Goal: Transaction & Acquisition: Purchase product/service

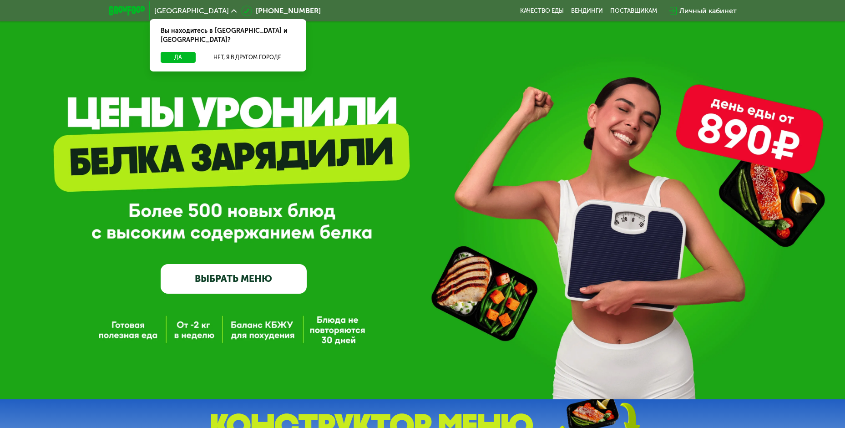
click at [718, 11] on div "Личный кабинет" at bounding box center [707, 10] width 57 height 11
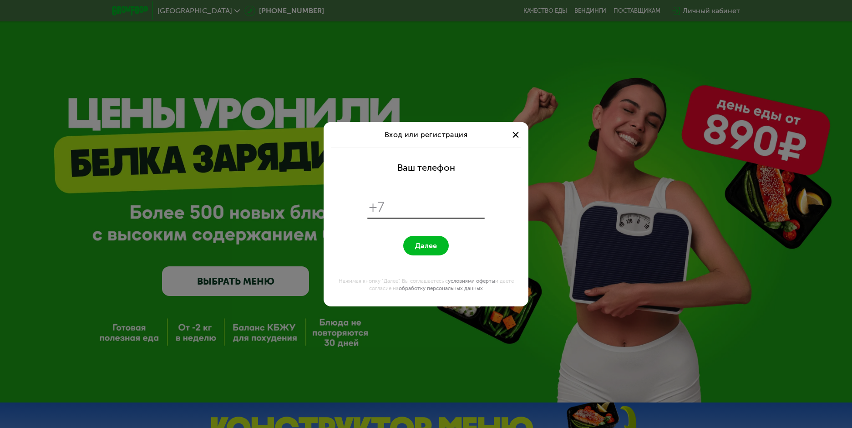
click at [430, 207] on input "tel" at bounding box center [435, 206] width 93 height 17
type input "**********"
click at [411, 243] on button "Далее" at bounding box center [425, 246] width 45 height 20
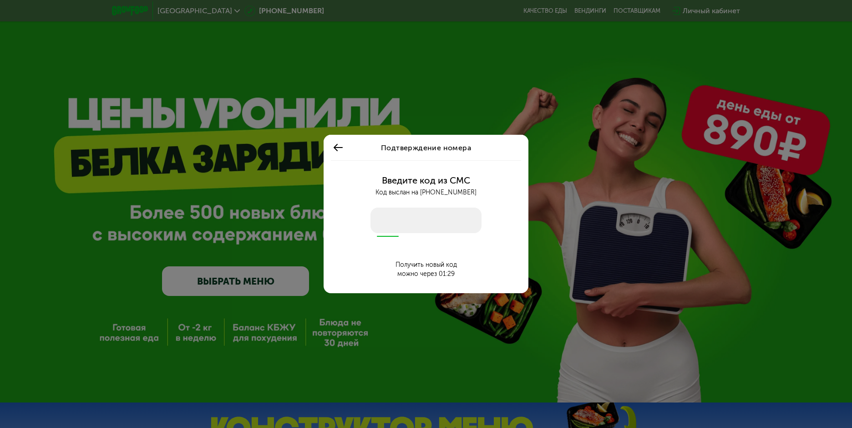
click at [411, 223] on input "number" at bounding box center [425, 219] width 111 height 25
type input "****"
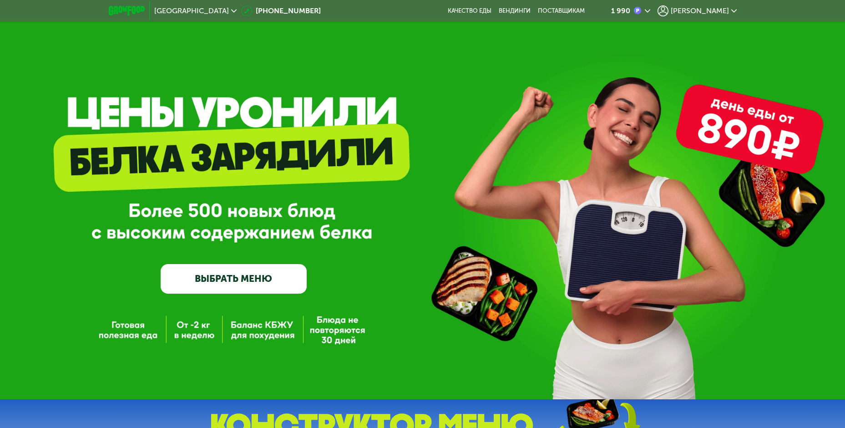
click at [650, 10] on icon at bounding box center [647, 10] width 5 height 5
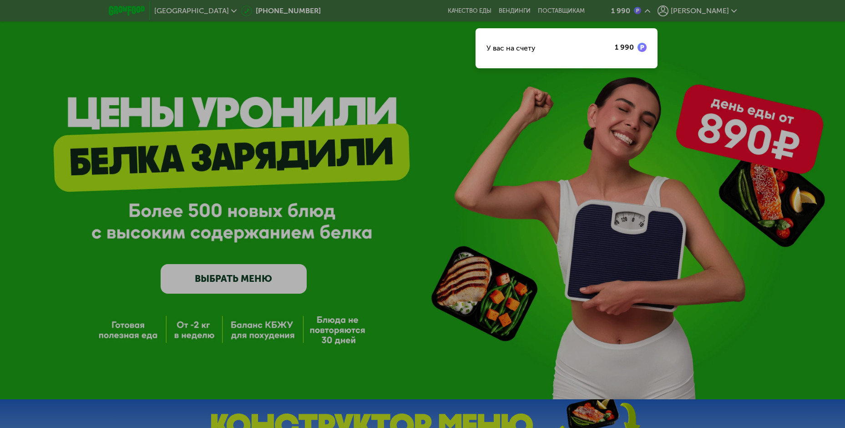
click at [369, 237] on div at bounding box center [422, 214] width 845 height 428
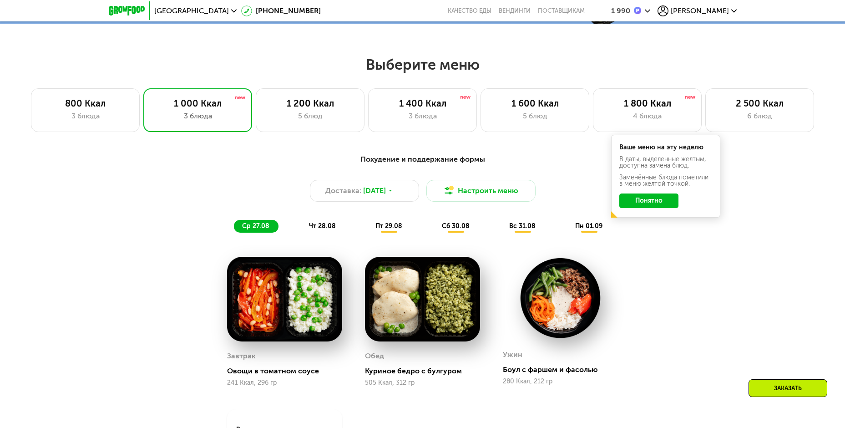
scroll to position [455, 0]
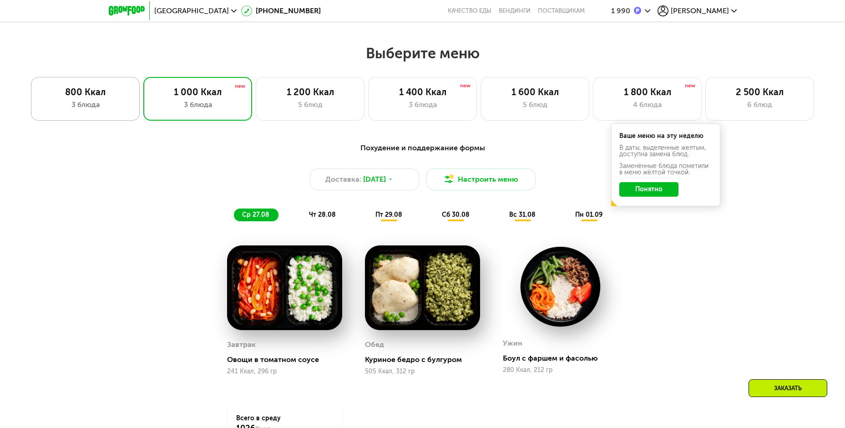
click at [82, 97] on div "800 Ккал" at bounding box center [85, 91] width 90 height 11
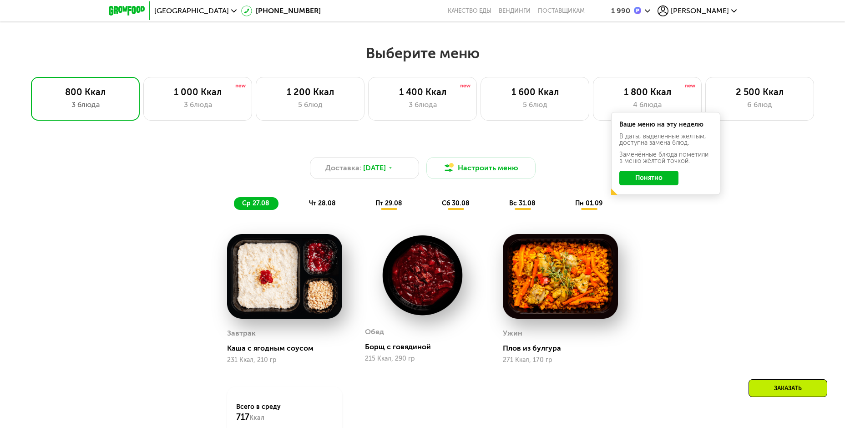
click at [661, 183] on button "Понятно" at bounding box center [648, 178] width 59 height 15
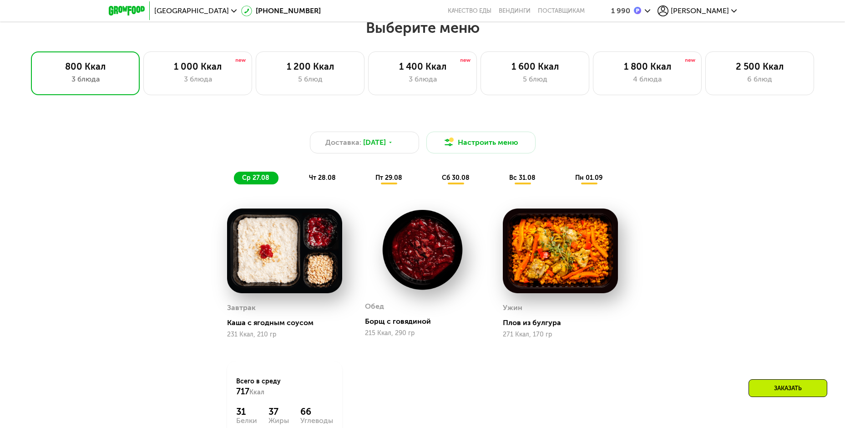
scroll to position [500, 0]
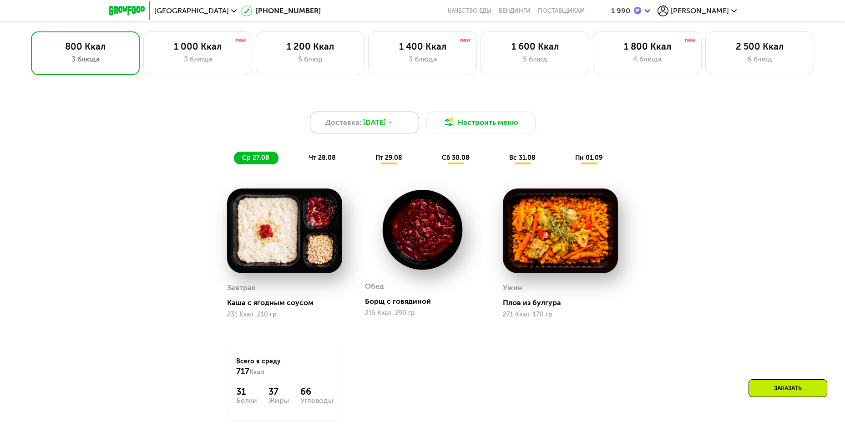
click at [380, 126] on span "[DATE]" at bounding box center [374, 122] width 23 height 11
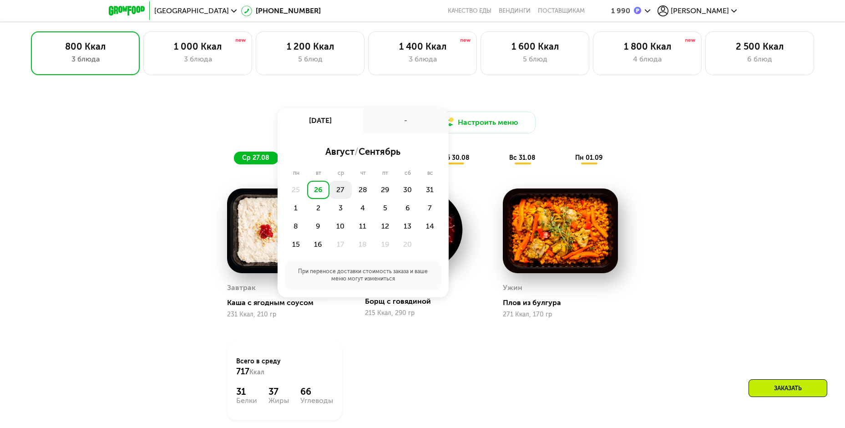
click at [352, 194] on div "27" at bounding box center [363, 190] width 22 height 18
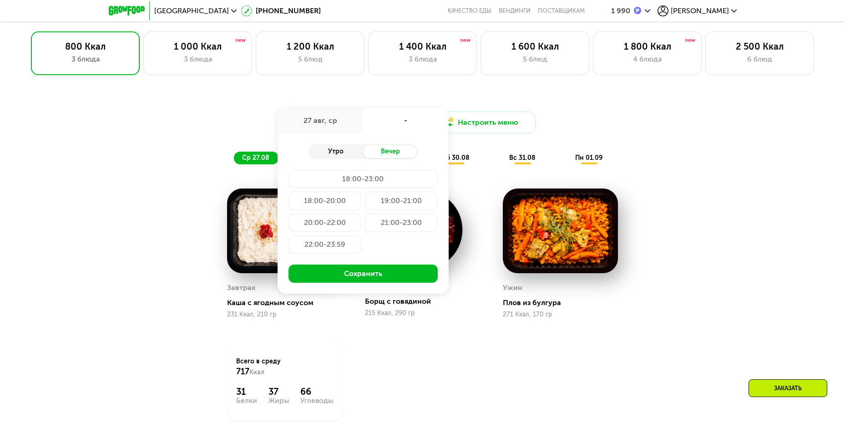
click at [329, 153] on div "Утро" at bounding box center [335, 151] width 55 height 13
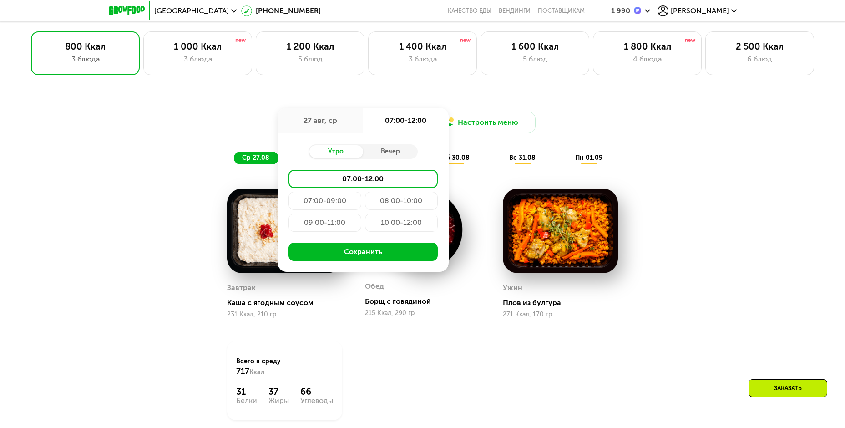
drag, startPoint x: 344, startPoint y: 228, endPoint x: 354, endPoint y: 229, distance: 9.2
click at [365, 227] on div "09:00-11:00" at bounding box center [401, 222] width 73 height 18
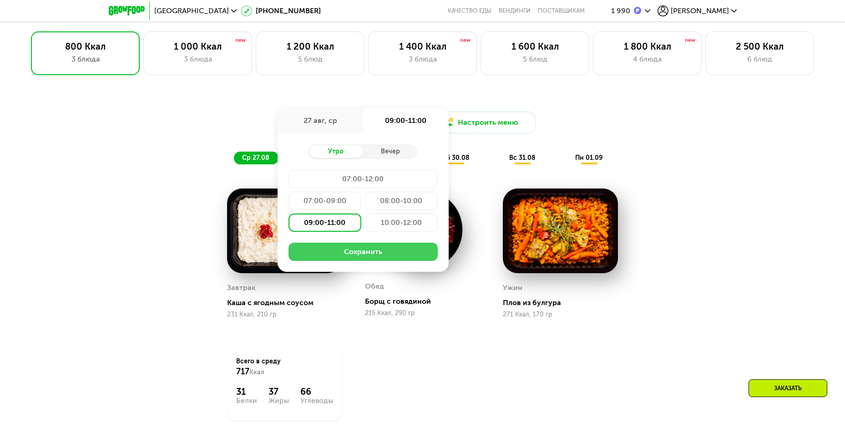
click at [379, 251] on button "Сохранить" at bounding box center [362, 252] width 149 height 18
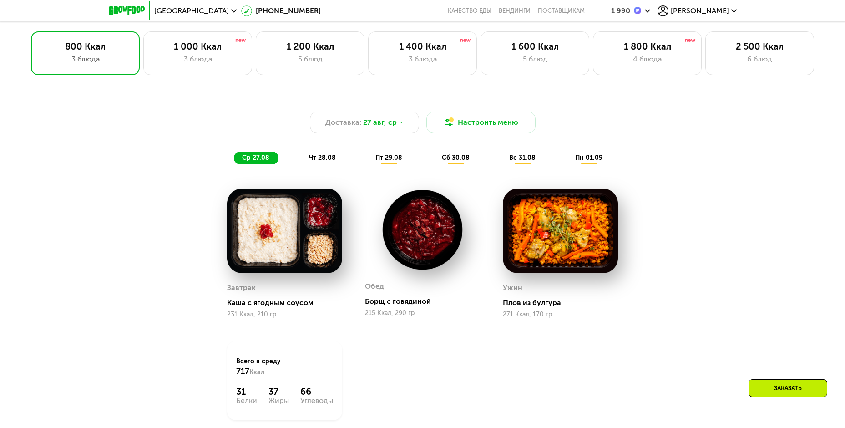
click at [309, 159] on span "чт 28.08" at bounding box center [322, 158] width 27 height 8
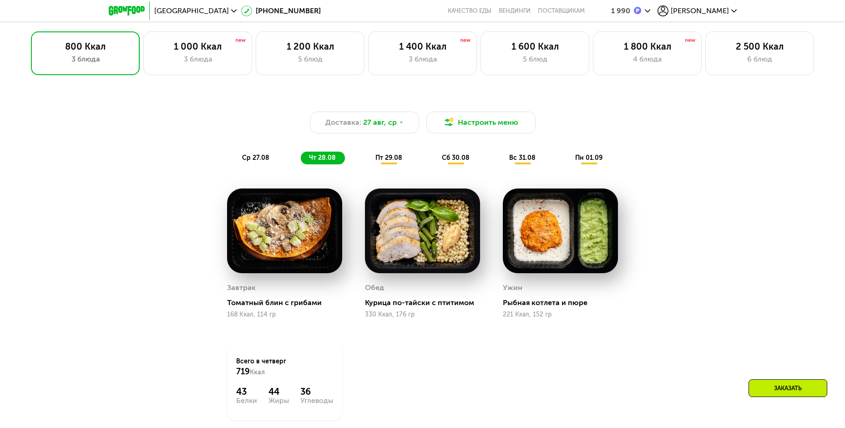
click at [434, 156] on div "пт 29.08" at bounding box center [456, 158] width 45 height 13
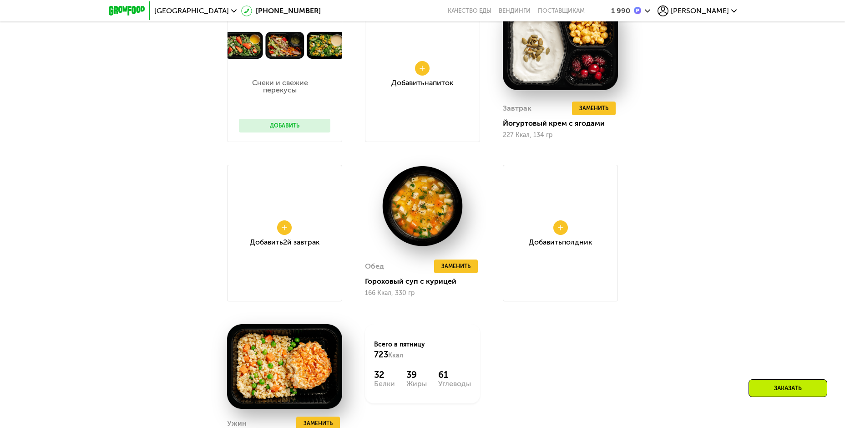
scroll to position [682, 0]
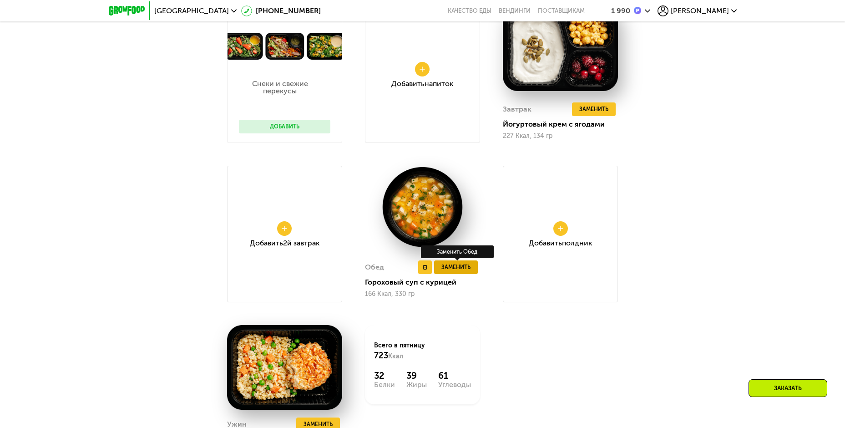
click at [462, 271] on span "Заменить" at bounding box center [455, 267] width 29 height 9
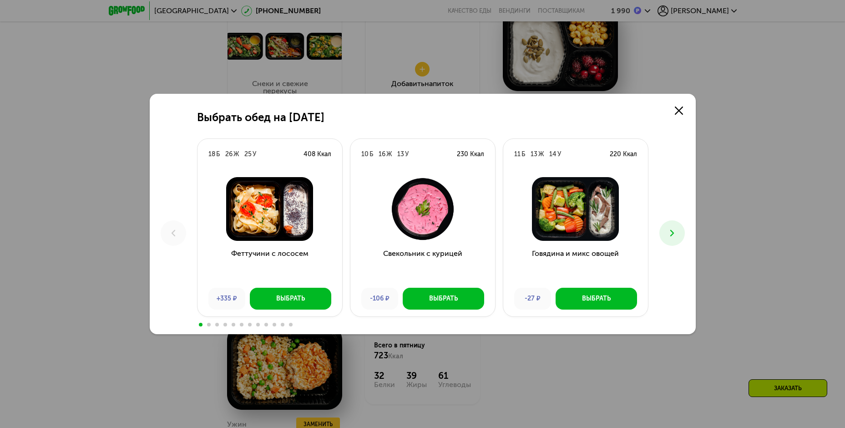
click at [677, 233] on button at bounding box center [671, 232] width 25 height 25
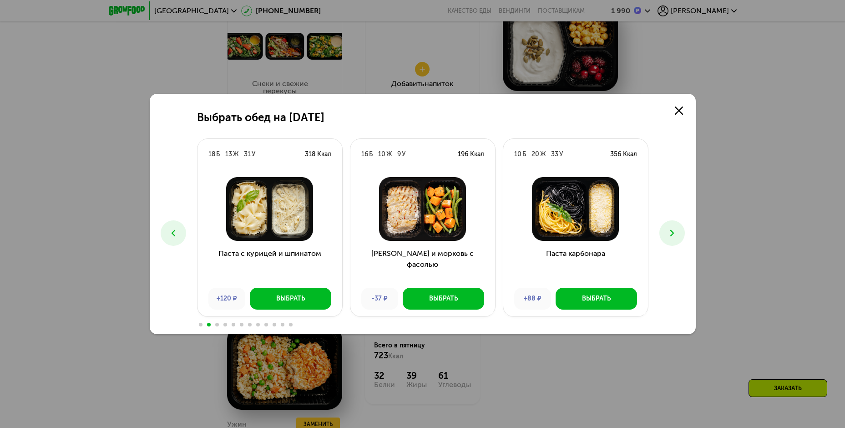
click at [677, 233] on icon at bounding box center [672, 232] width 11 height 11
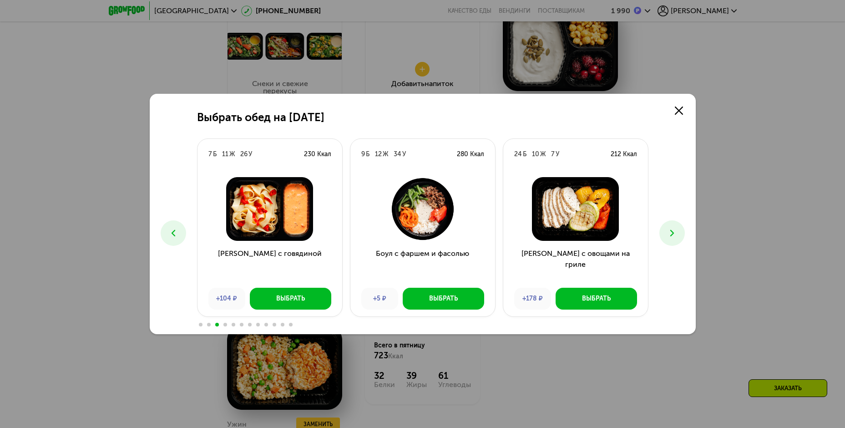
click at [676, 233] on icon at bounding box center [672, 232] width 11 height 11
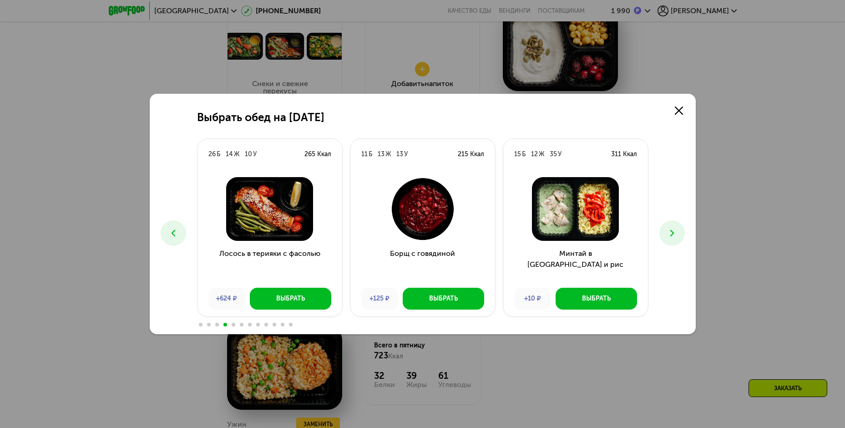
click at [675, 232] on icon at bounding box center [672, 232] width 11 height 11
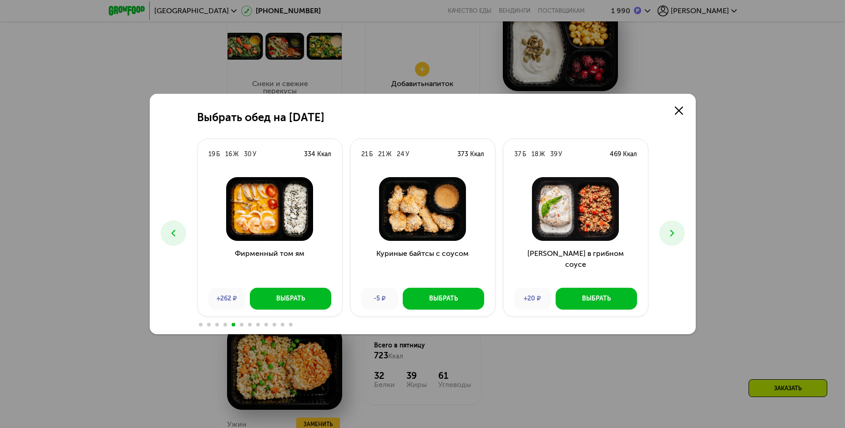
click at [674, 232] on icon at bounding box center [672, 232] width 11 height 11
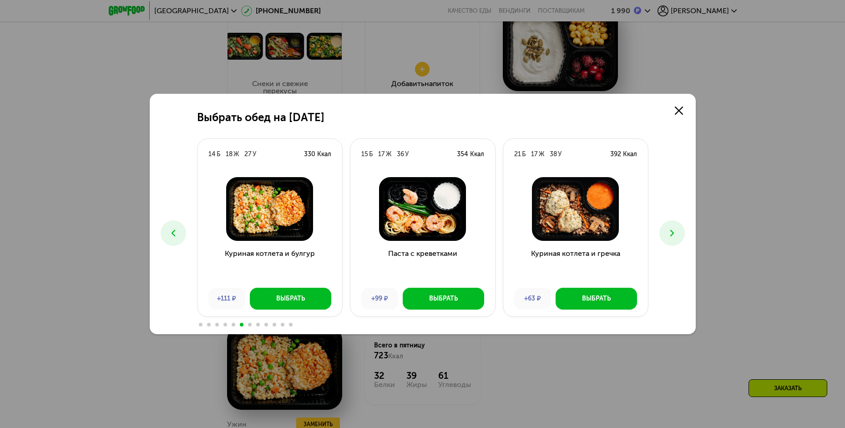
click at [674, 232] on icon at bounding box center [672, 232] width 11 height 11
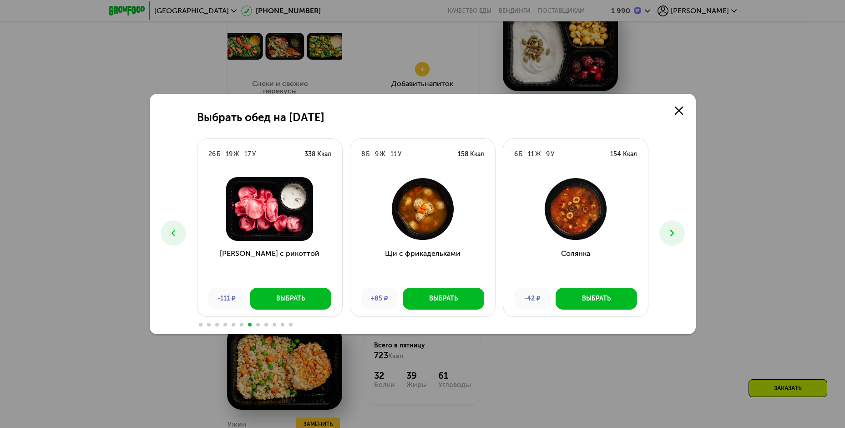
click at [673, 233] on use at bounding box center [672, 233] width 4 height 6
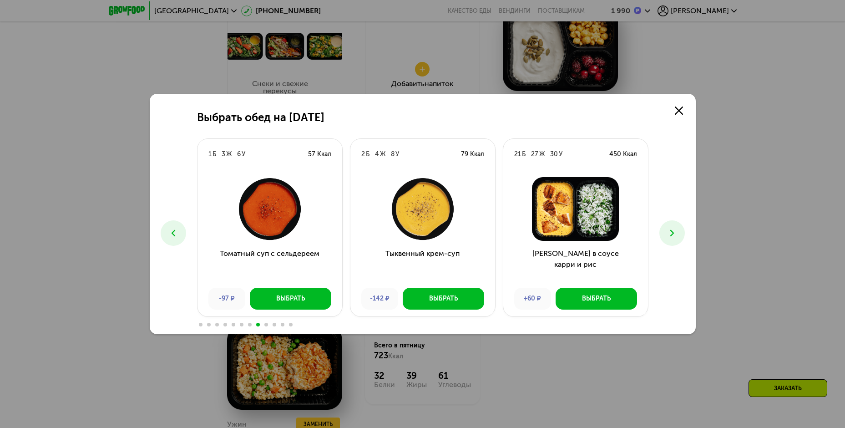
click at [673, 231] on icon at bounding box center [672, 232] width 11 height 11
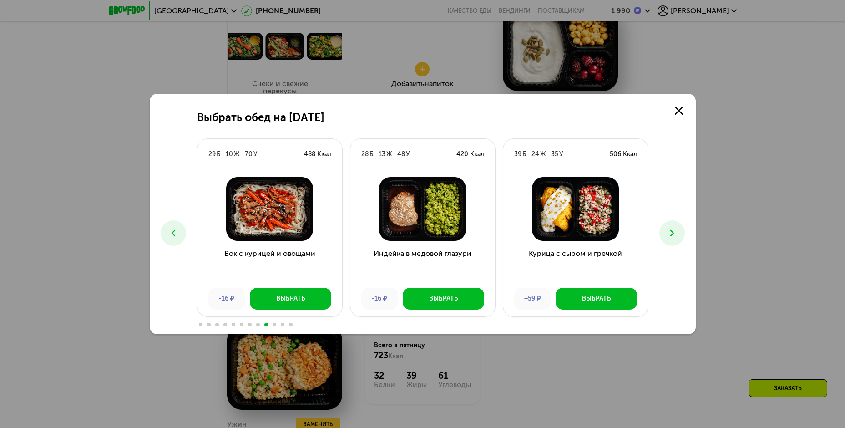
click at [673, 231] on icon at bounding box center [672, 232] width 11 height 11
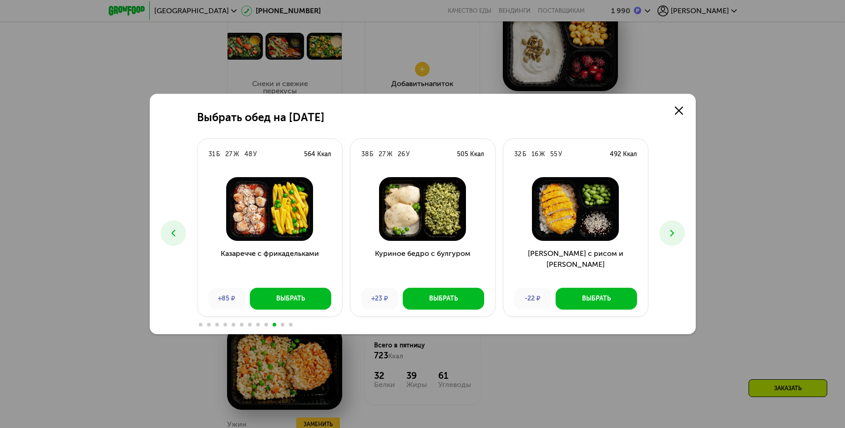
click at [673, 231] on icon at bounding box center [672, 232] width 11 height 11
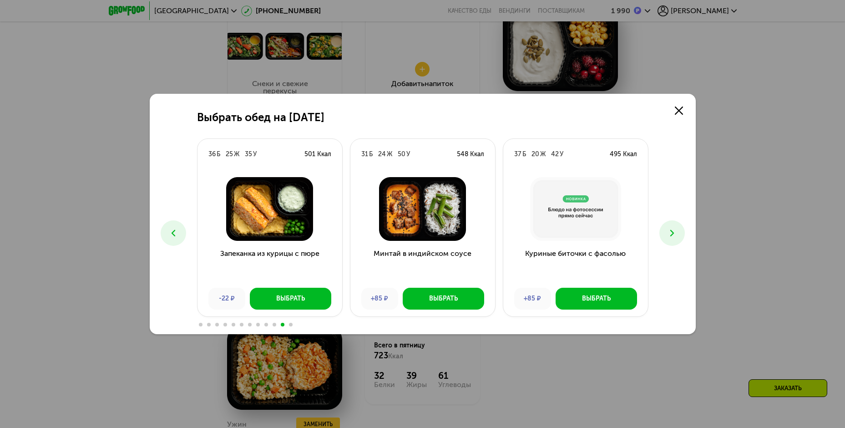
click at [172, 233] on use at bounding box center [173, 233] width 4 height 6
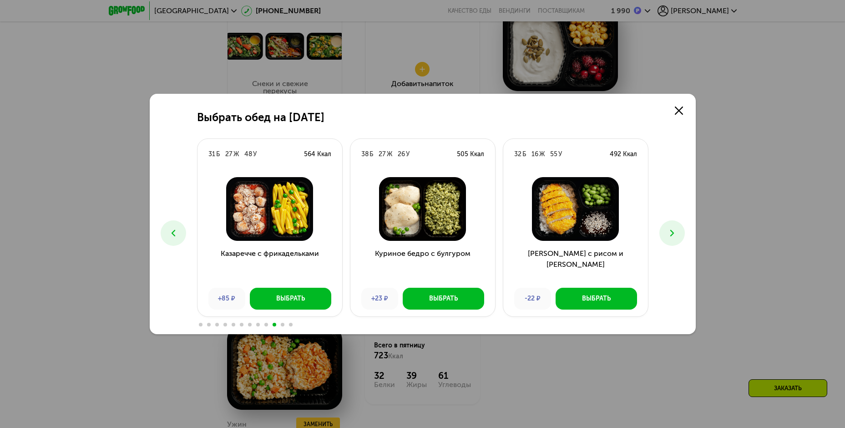
click at [172, 233] on use at bounding box center [173, 233] width 4 height 6
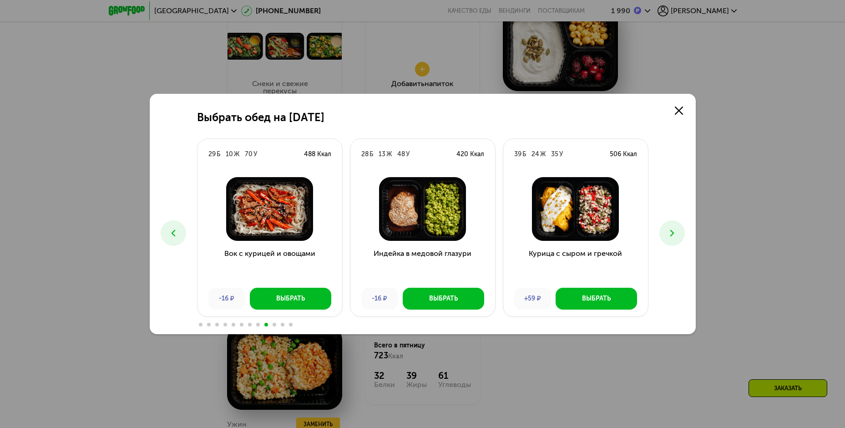
click at [172, 233] on use at bounding box center [173, 233] width 4 height 6
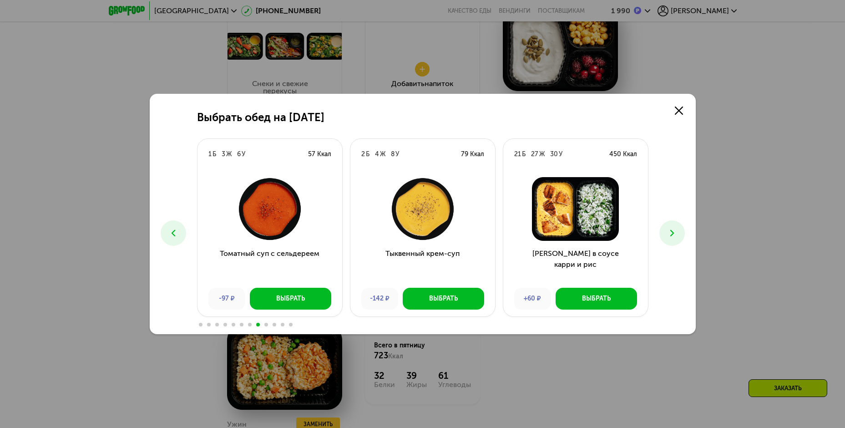
click at [172, 233] on use at bounding box center [173, 233] width 4 height 6
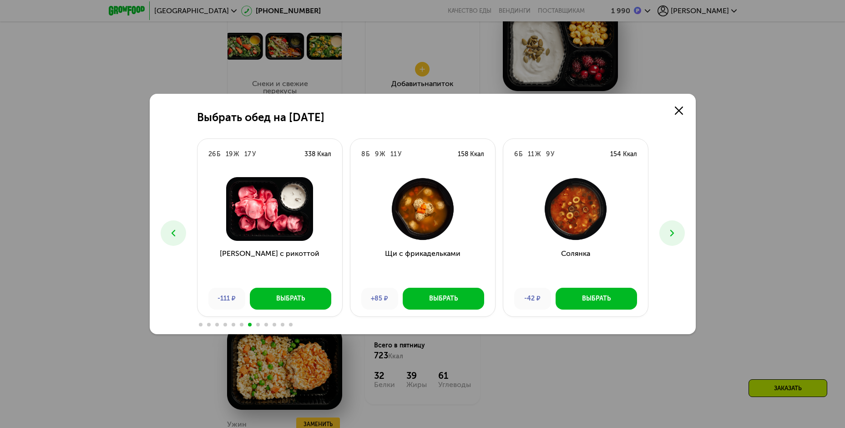
click at [172, 233] on use at bounding box center [173, 233] width 4 height 6
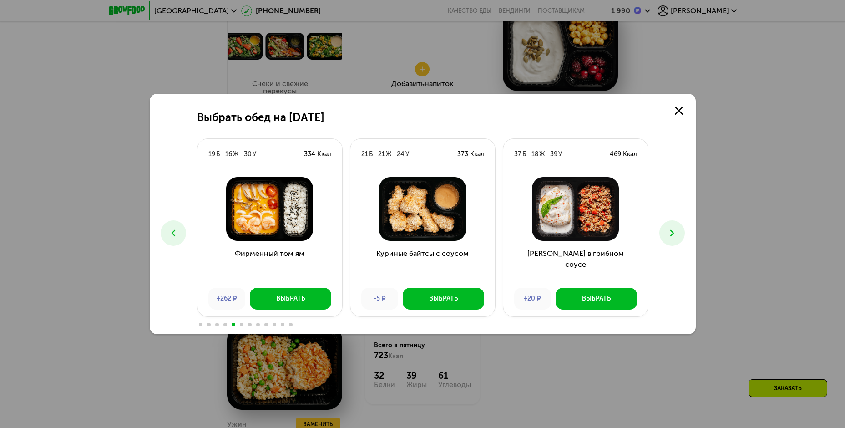
click at [172, 233] on use at bounding box center [173, 233] width 4 height 6
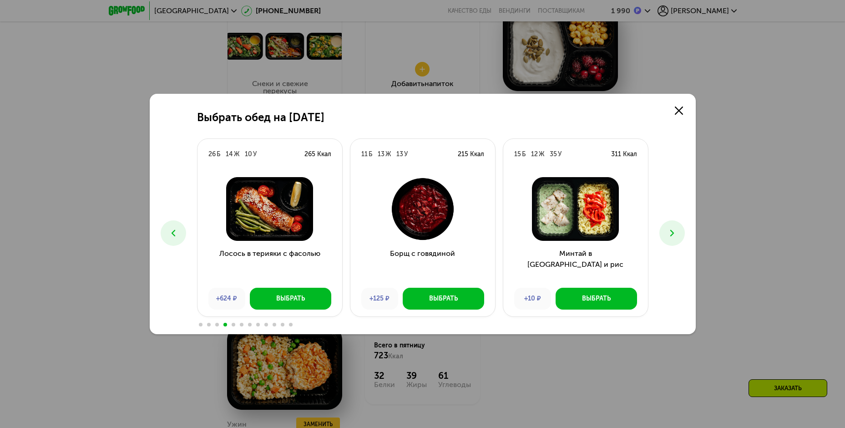
click at [172, 233] on use at bounding box center [173, 233] width 4 height 6
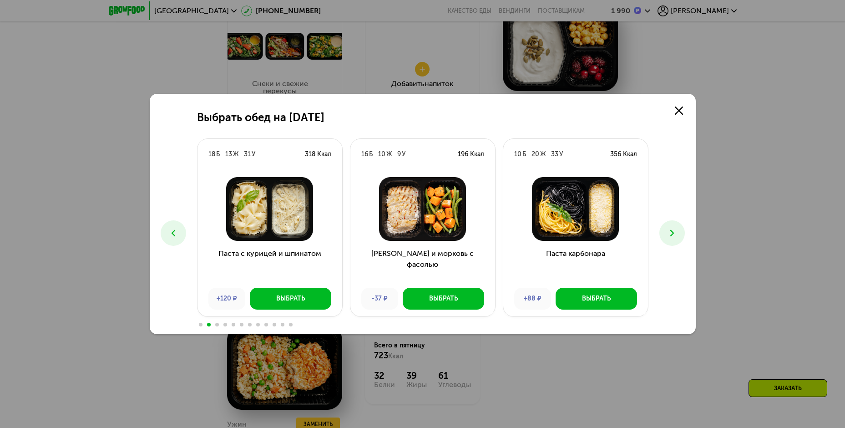
click at [172, 233] on use at bounding box center [173, 233] width 4 height 6
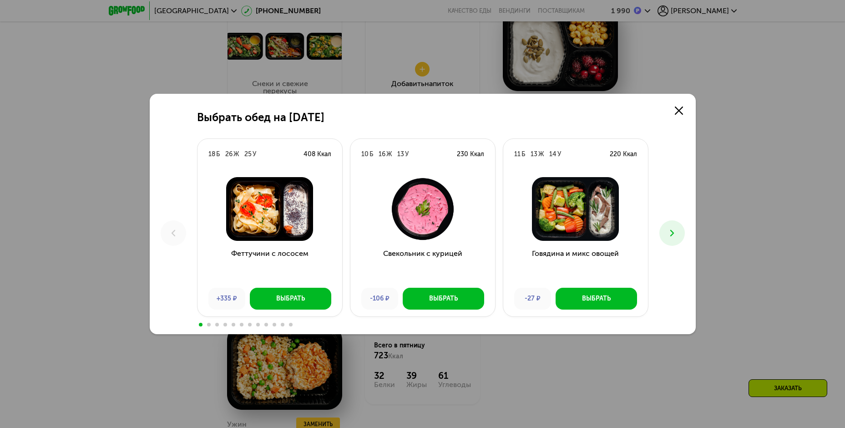
click at [675, 240] on button at bounding box center [671, 232] width 25 height 25
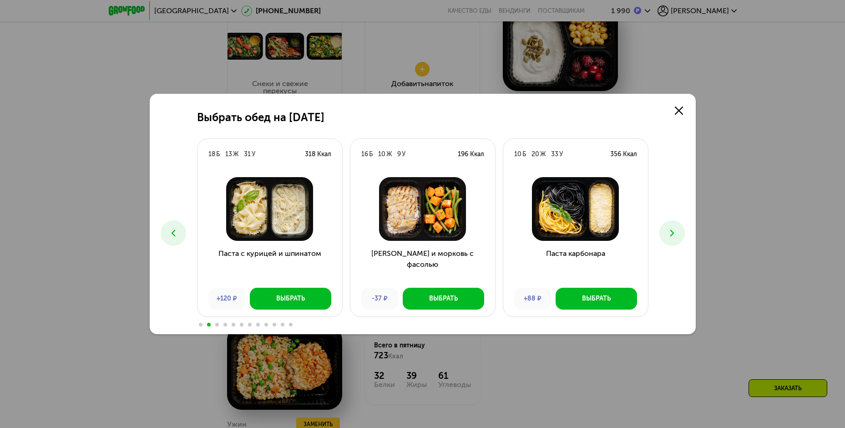
click at [674, 234] on icon at bounding box center [672, 232] width 11 height 11
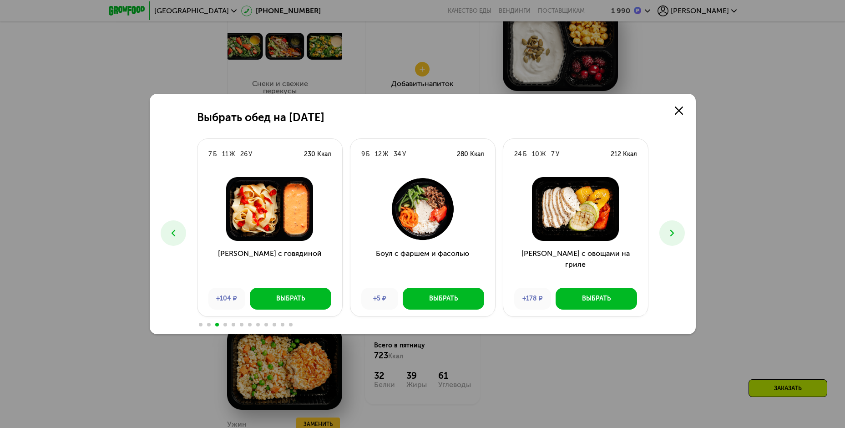
click at [429, 206] on img at bounding box center [423, 209] width 130 height 64
click at [680, 233] on button at bounding box center [671, 232] width 25 height 25
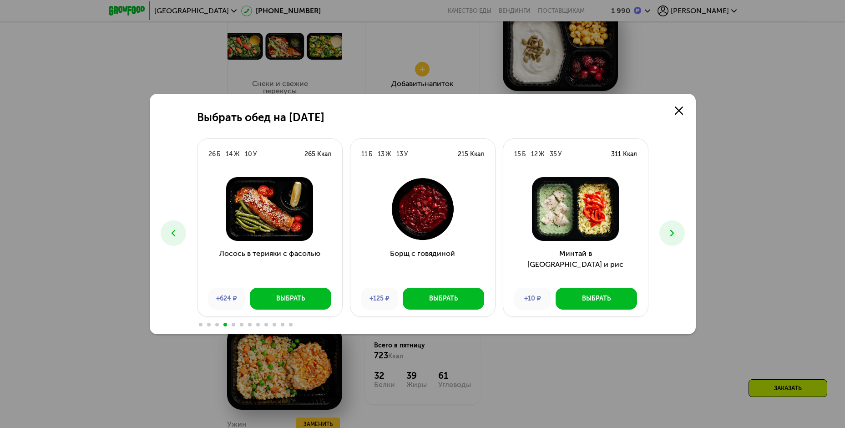
click at [678, 237] on button at bounding box center [671, 232] width 25 height 25
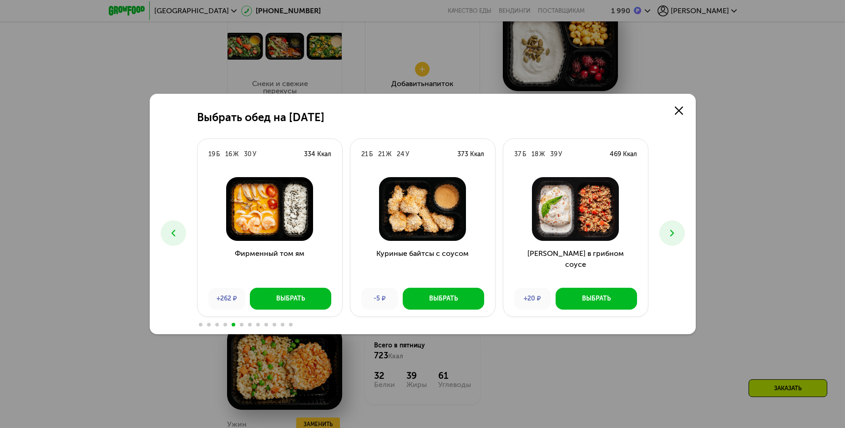
click at [678, 237] on button at bounding box center [671, 232] width 25 height 25
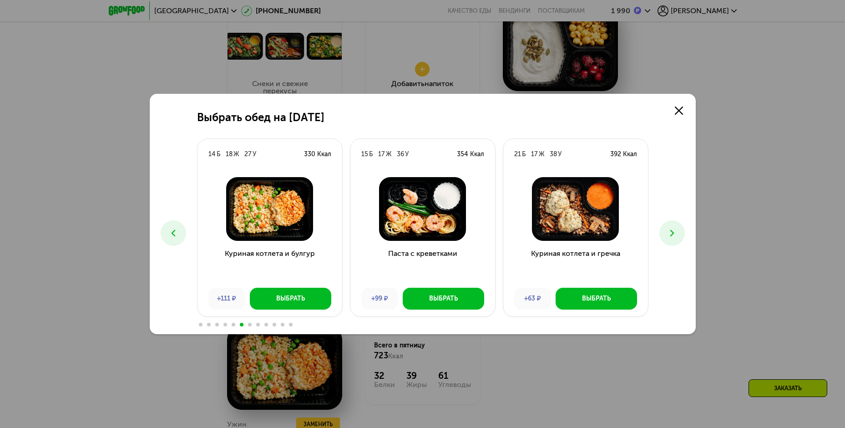
click at [678, 237] on button at bounding box center [671, 232] width 25 height 25
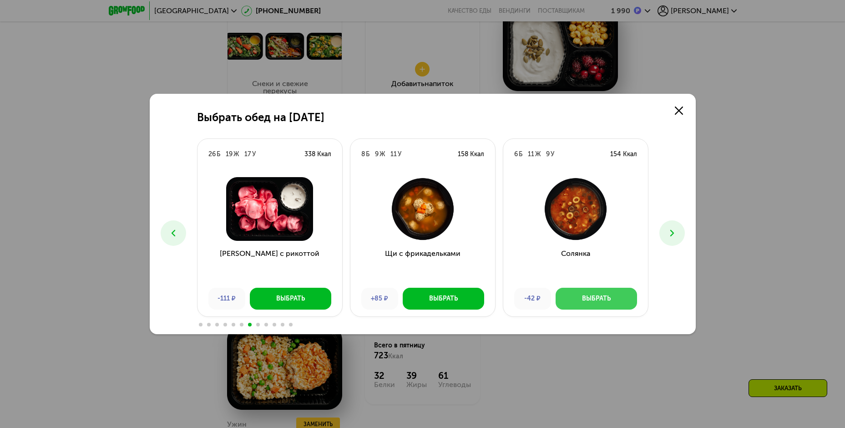
click at [590, 299] on div "Выбрать" at bounding box center [596, 298] width 29 height 9
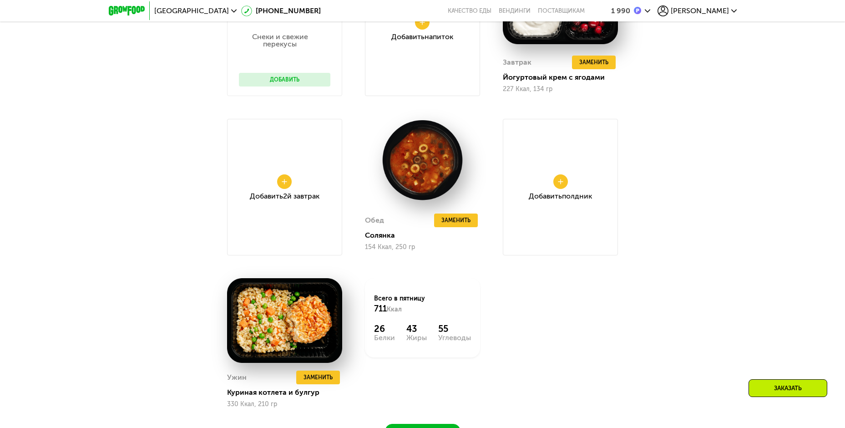
scroll to position [751, 0]
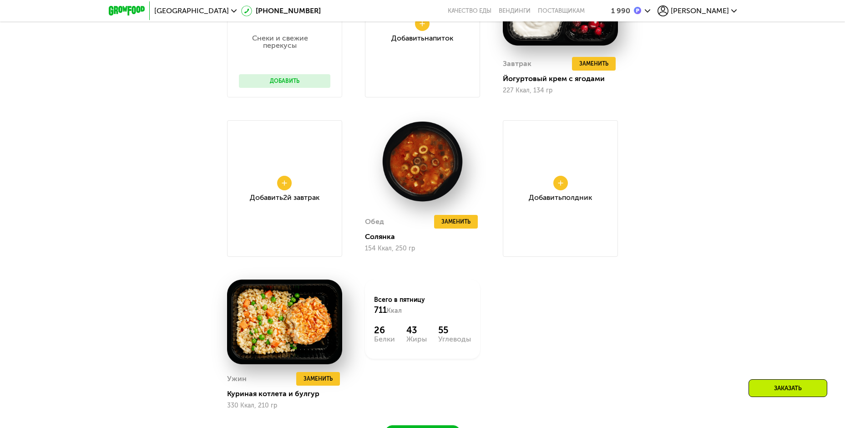
click at [667, 217] on div "Доставка: [DATE] Настроить меню Настроен 1 прием (-42 ₽) Сбросить ср 27.08 чт 2…" at bounding box center [422, 144] width 561 height 606
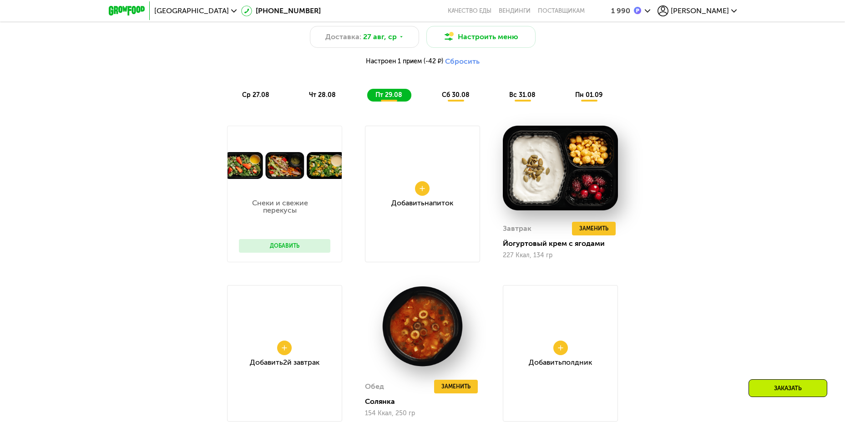
scroll to position [569, 0]
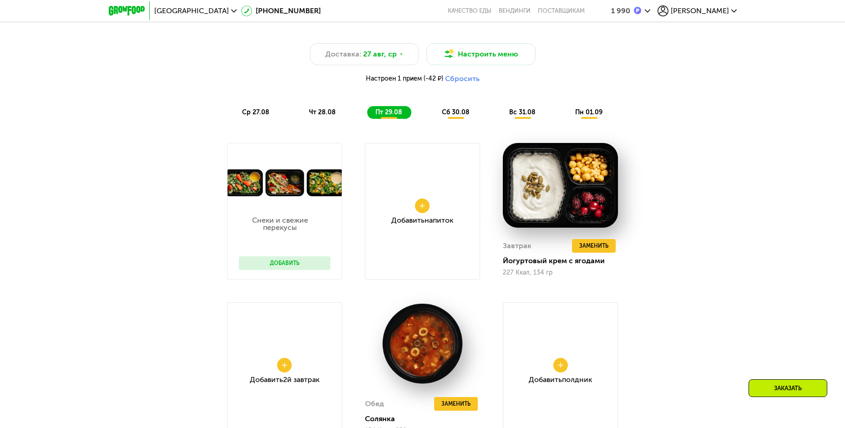
click at [501, 110] on div "сб 30.08" at bounding box center [523, 112] width 44 height 13
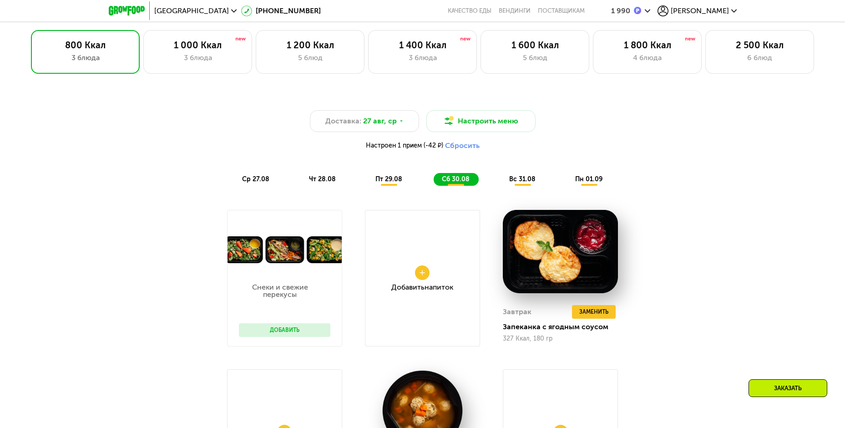
scroll to position [478, 0]
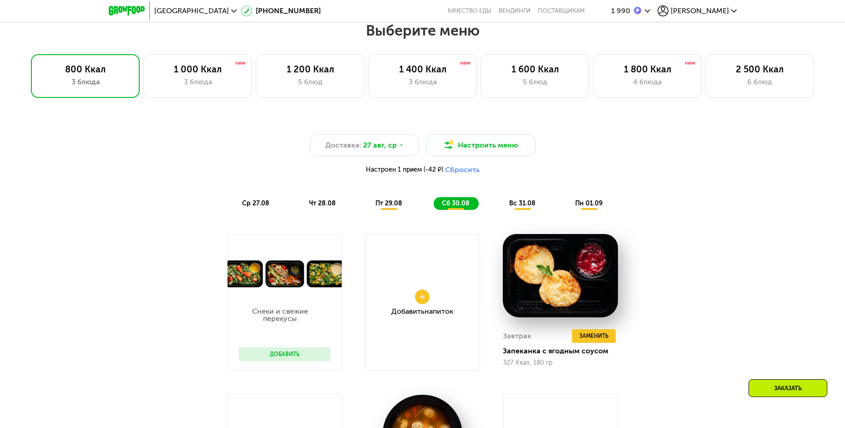
click at [527, 204] on span "вс 31.08" at bounding box center [522, 203] width 26 height 8
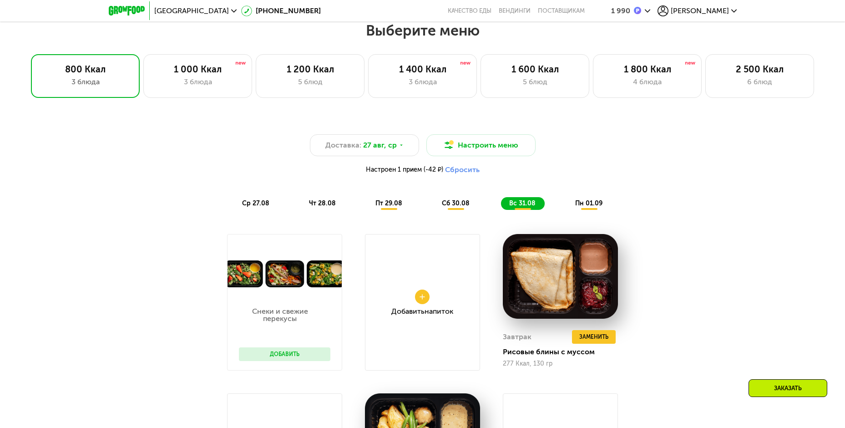
click at [601, 206] on span "пн 01.09" at bounding box center [588, 203] width 27 height 8
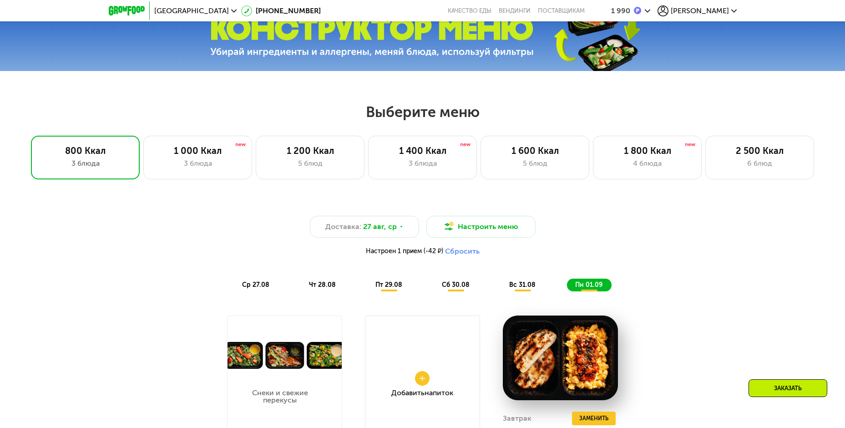
scroll to position [387, 0]
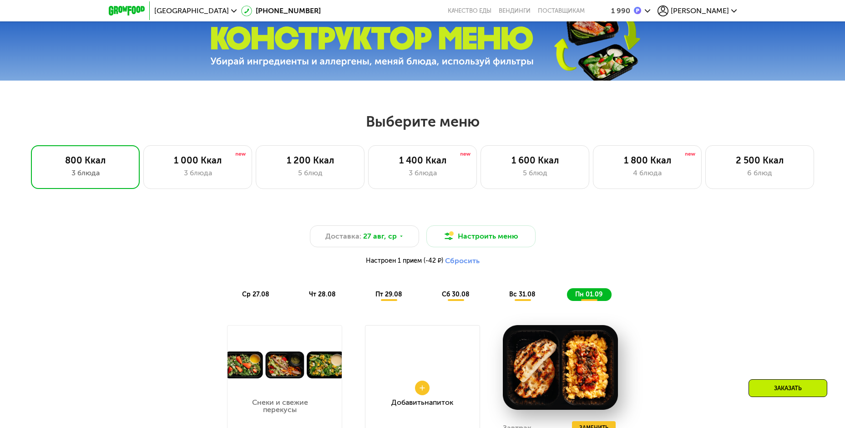
click at [797, 388] on div "Заказать" at bounding box center [787, 388] width 79 height 18
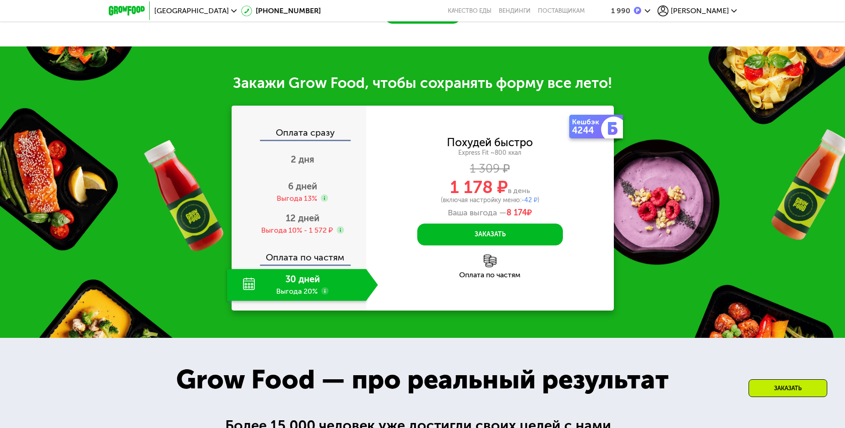
scroll to position [1173, 0]
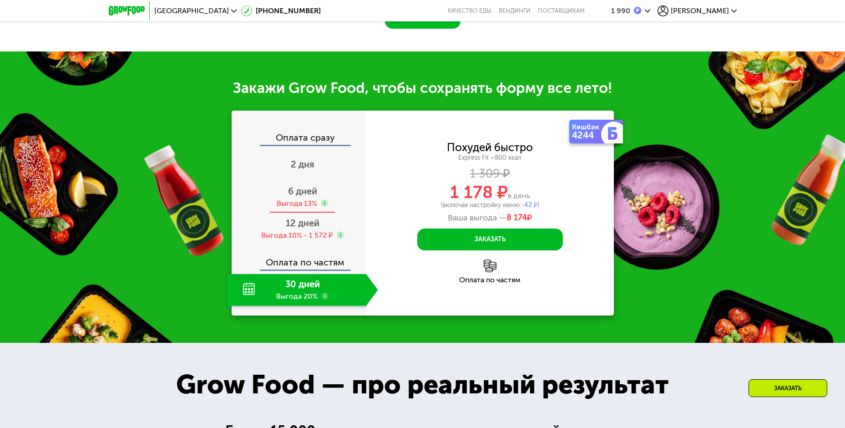
click at [302, 186] on span "6 дней" at bounding box center [302, 191] width 29 height 11
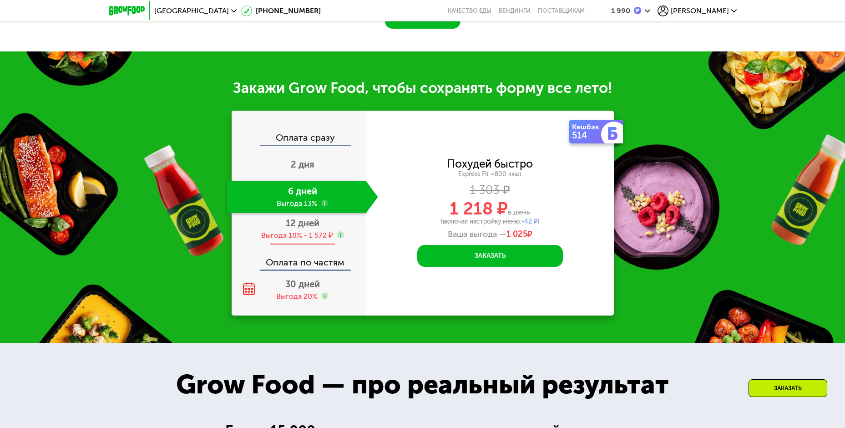
click at [306, 217] on span "12 дней" at bounding box center [303, 222] width 34 height 11
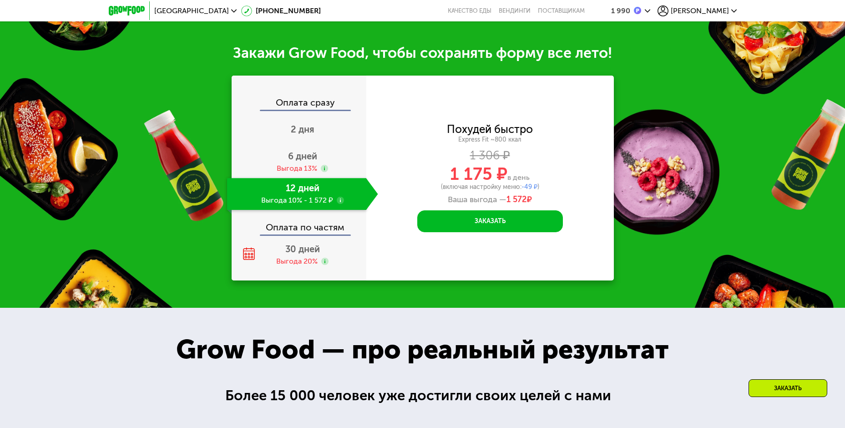
scroll to position [961, 0]
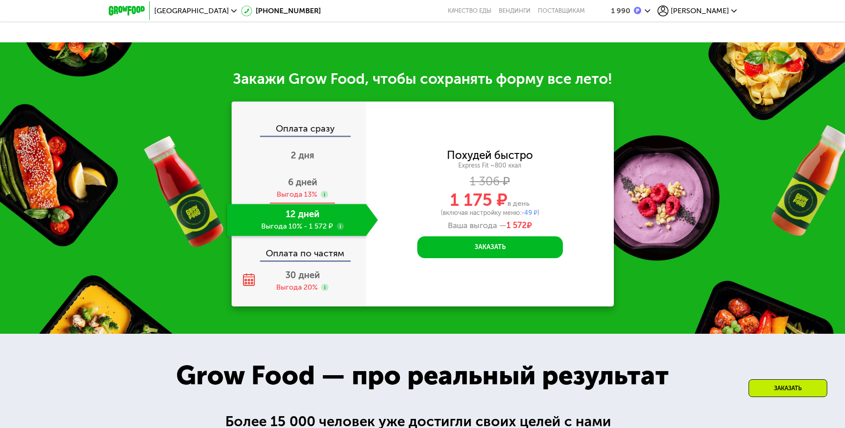
click at [295, 181] on span "6 дней" at bounding box center [302, 182] width 29 height 11
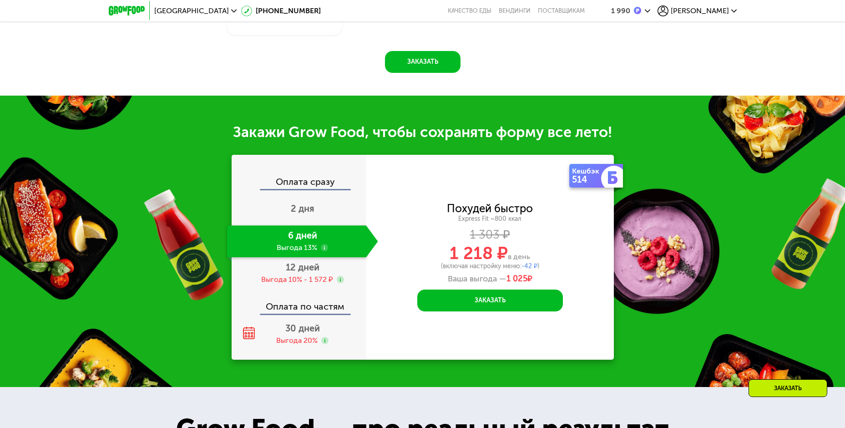
scroll to position [748, 0]
